Goal: Navigation & Orientation: Find specific page/section

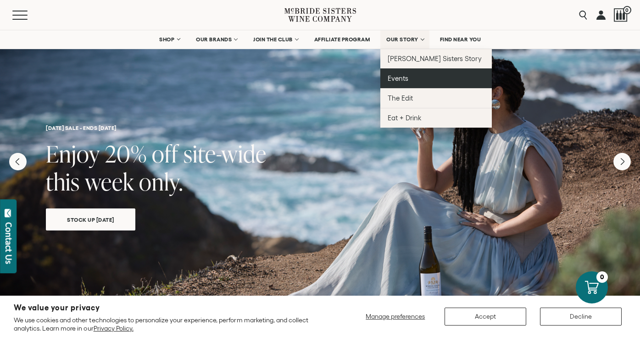
click at [407, 80] on span "Events" at bounding box center [398, 78] width 21 height 8
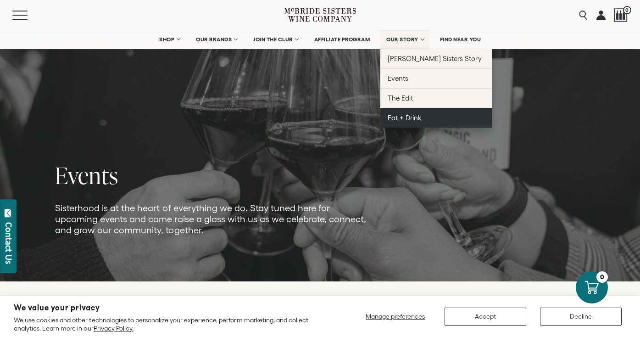
click at [411, 122] on link "Eat + Drink" at bounding box center [435, 118] width 111 height 20
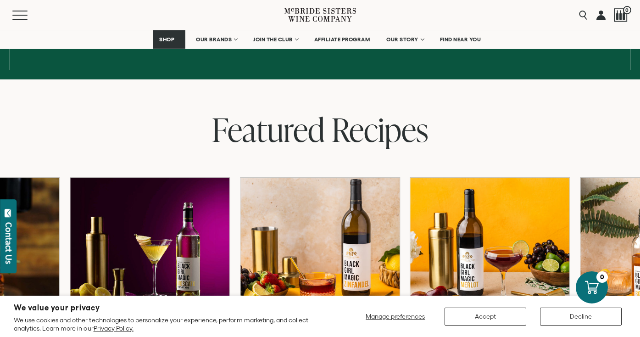
scroll to position [172, 0]
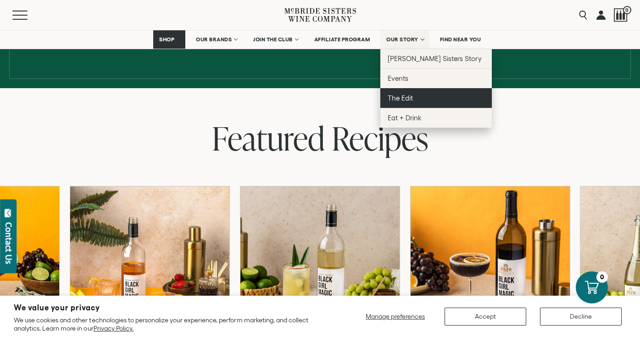
click at [418, 95] on link "The Edit" at bounding box center [435, 98] width 111 height 20
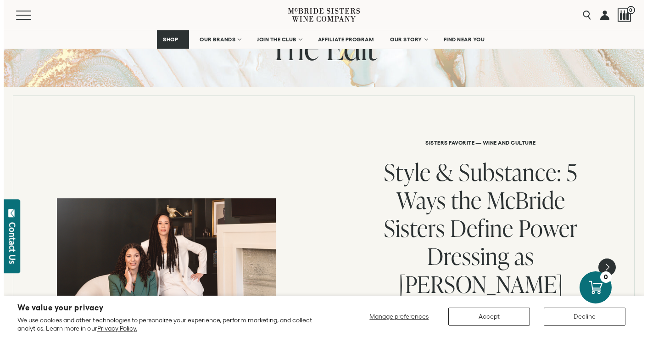
scroll to position [61, 0]
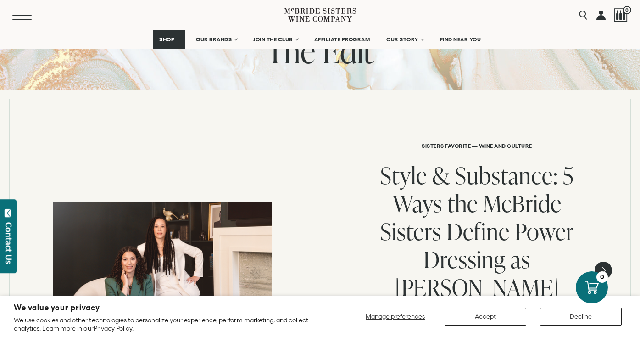
click at [21, 16] on button "Menu" at bounding box center [28, 15] width 33 height 9
